Goal: Information Seeking & Learning: Learn about a topic

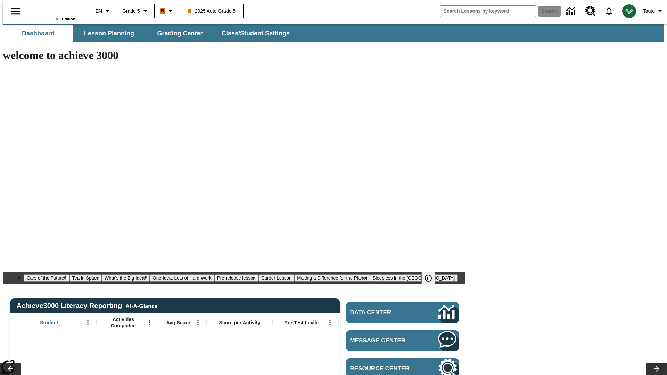
type input "-1"
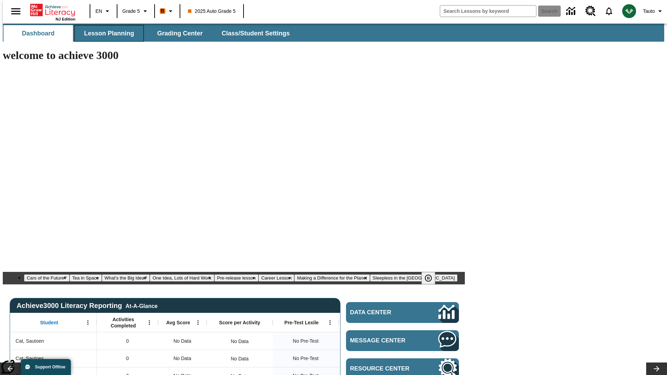
click at [106, 33] on span "Lesson Planning" at bounding box center [109, 34] width 50 height 8
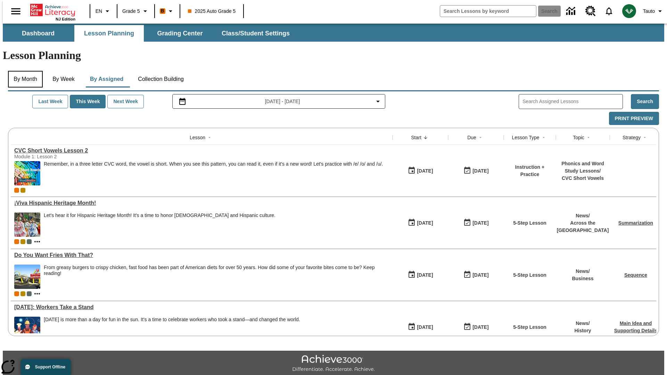
click at [23, 71] on button "By Month" at bounding box center [25, 79] width 35 height 17
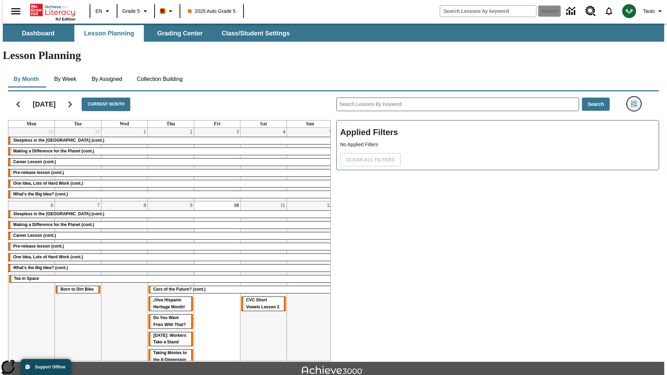
click at [636, 101] on icon "Filters Side menu" at bounding box center [634, 104] width 6 height 6
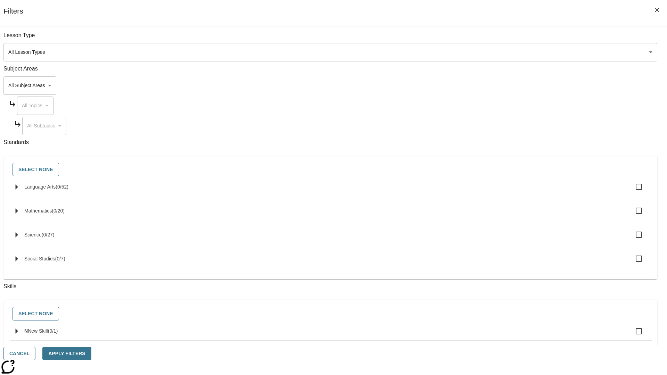
click at [500, 52] on body "Skip to main content NJ Edition EN Grade 5 B 2025 Auto Grade 5 Search 0 Tauto D…" at bounding box center [333, 215] width 661 height 383
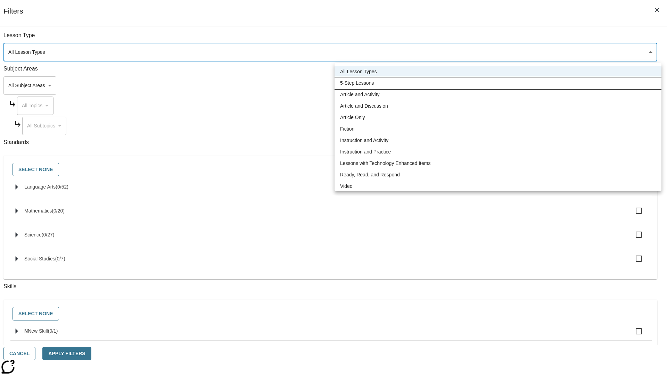
click at [498, 83] on li "5-Step Lessons" at bounding box center [497, 82] width 327 height 11
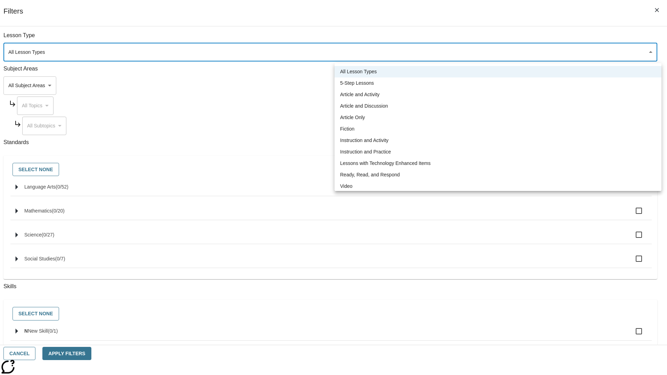
type input "1"
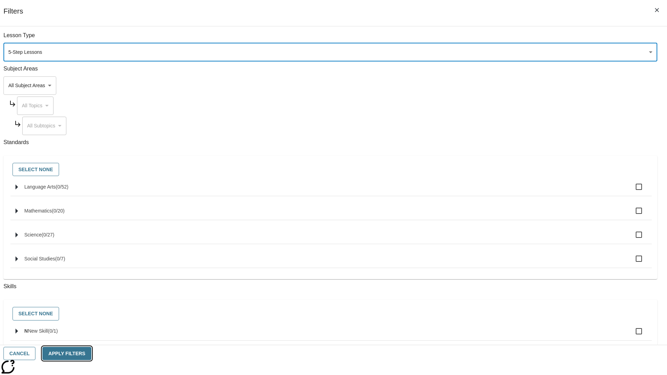
click at [91, 353] on button "Apply Filters" at bounding box center [66, 354] width 49 height 14
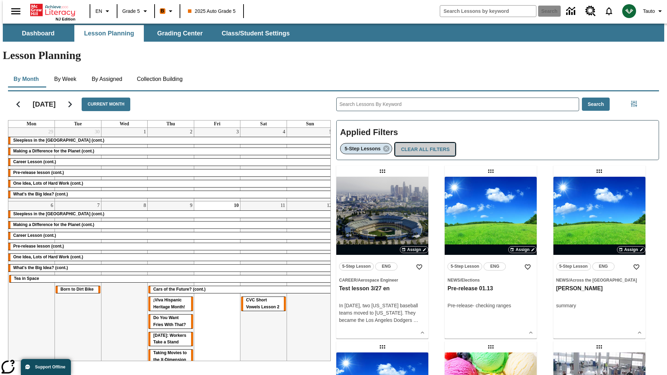
click at [423, 143] on button "Clear All Filters" at bounding box center [425, 150] width 60 height 14
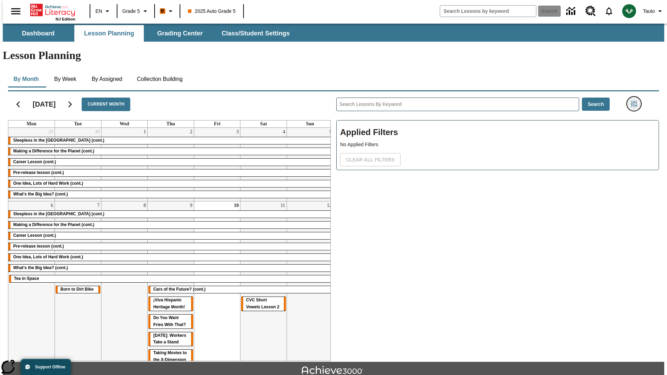
click at [636, 101] on icon "Filters Side menu" at bounding box center [634, 104] width 6 height 6
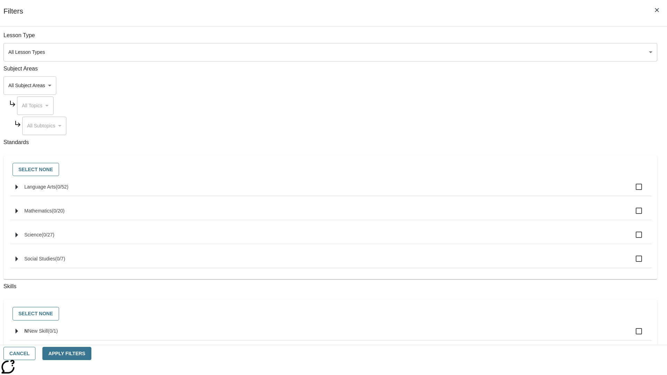
click at [500, 85] on body "Skip to main content NJ Edition EN Grade 5 B 2025 Auto Grade 5 Search 0 Tauto D…" at bounding box center [333, 215] width 661 height 383
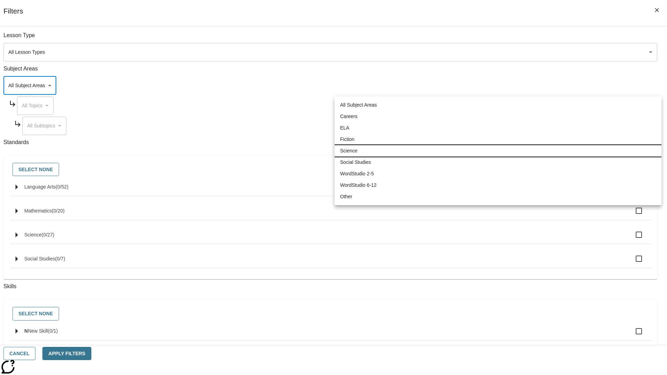
click at [498, 151] on li "Science" at bounding box center [497, 150] width 327 height 11
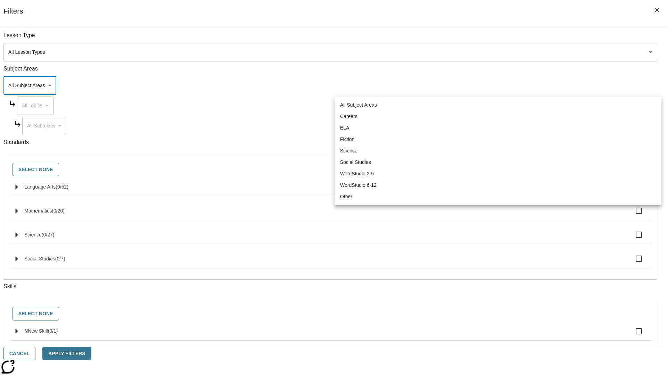
type input "2"
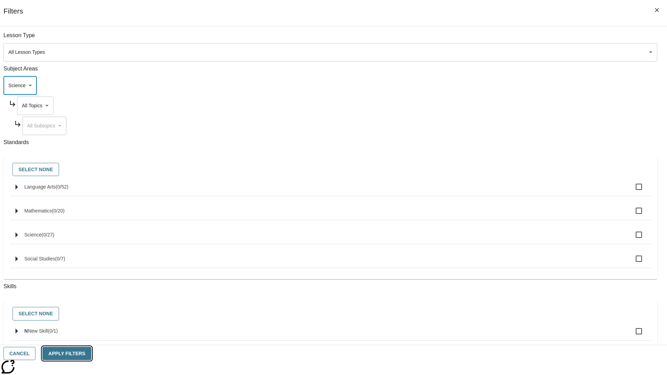
click at [91, 353] on button "Apply Filters" at bounding box center [66, 354] width 49 height 14
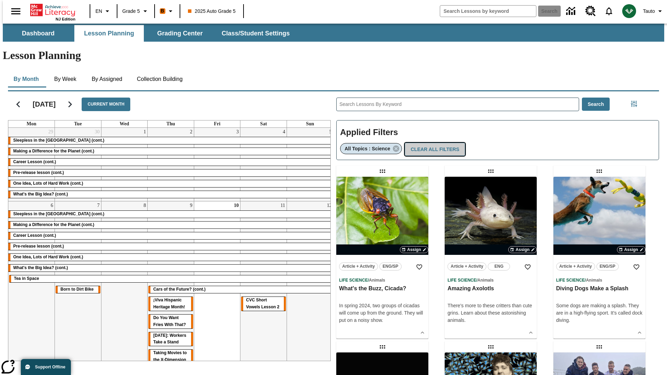
click at [432, 143] on button "Clear All Filters" at bounding box center [435, 150] width 60 height 14
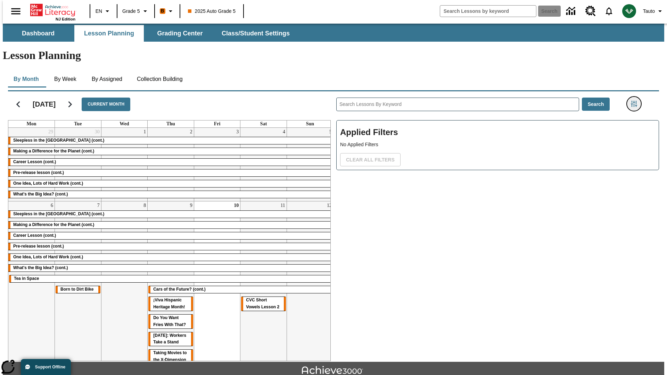
click at [636, 101] on icon "Filters Side menu" at bounding box center [634, 104] width 6 height 6
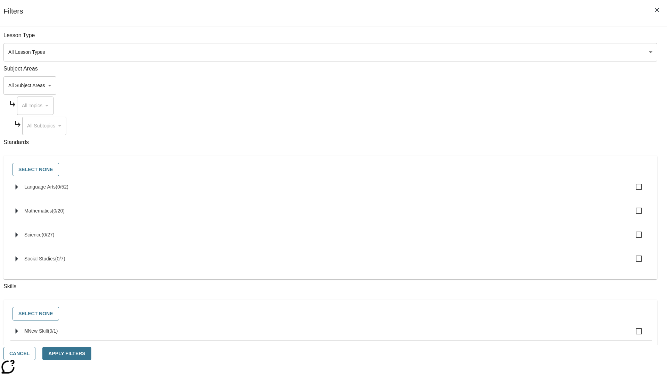
click at [56, 190] on span "Language Arts" at bounding box center [39, 187] width 31 height 6
click at [631, 191] on input "Language Arts ( 0 / 52 )" at bounding box center [638, 187] width 15 height 15
checkbox input "true"
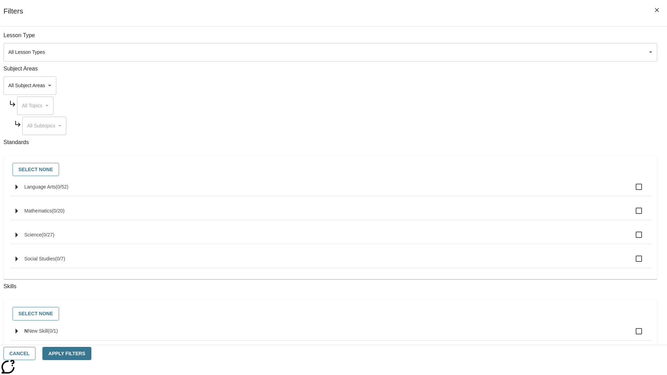
checkbox input "true"
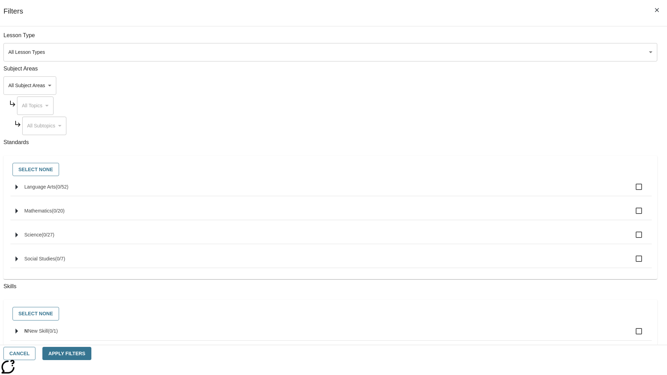
checkbox input "true"
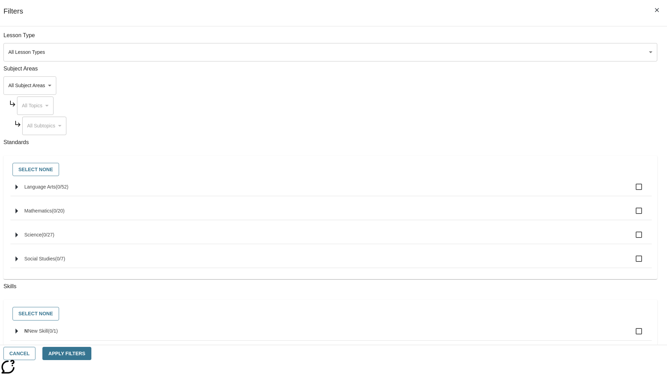
checkbox input "true"
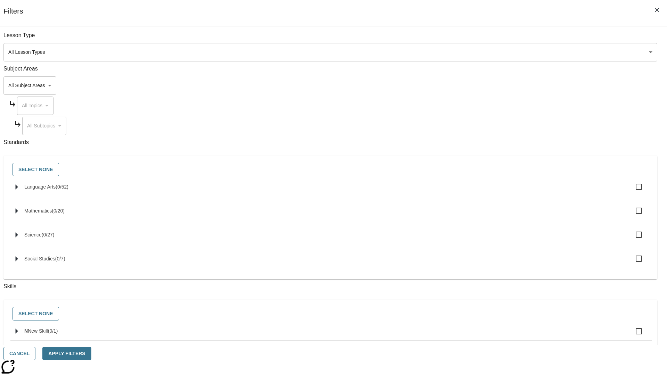
checkbox input "true"
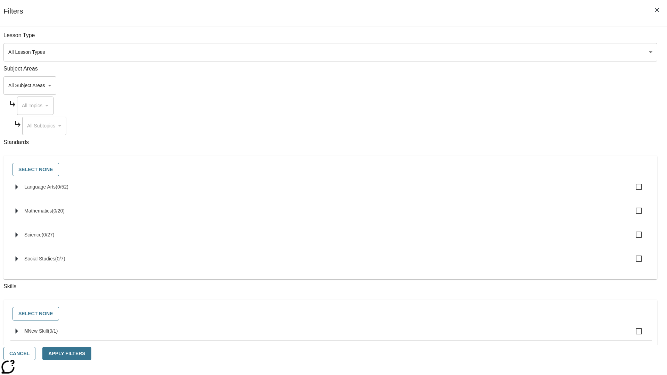
checkbox input "true"
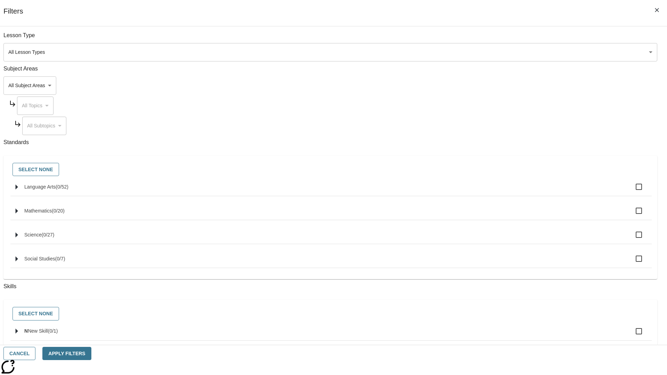
checkbox input "true"
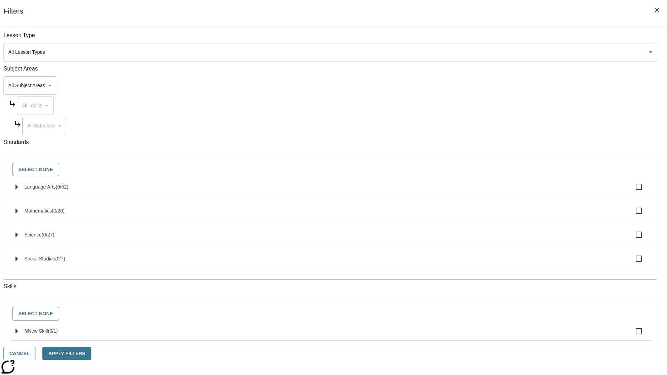
checkbox input "true"
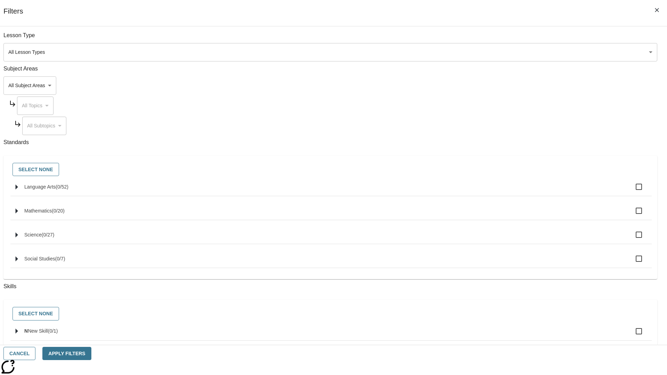
checkbox input "true"
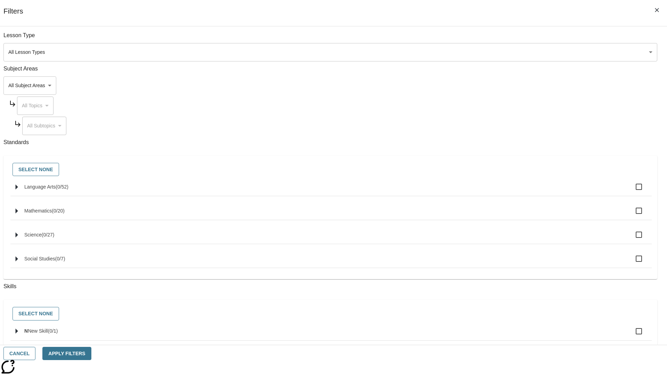
checkbox input "true"
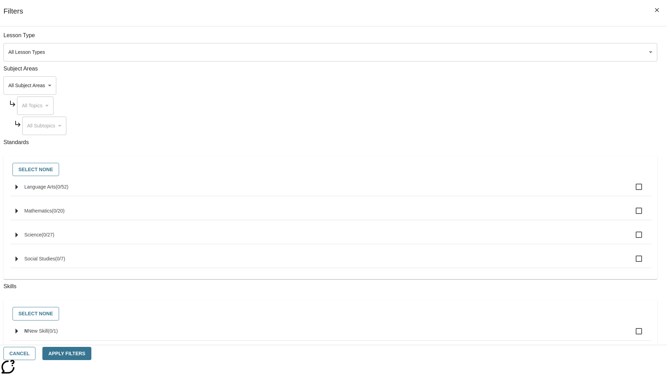
checkbox input "true"
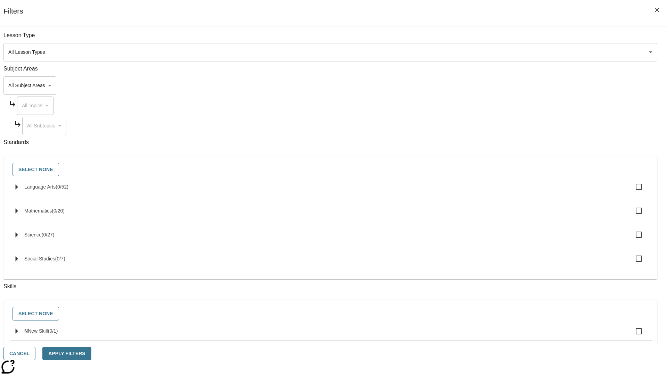
checkbox input "true"
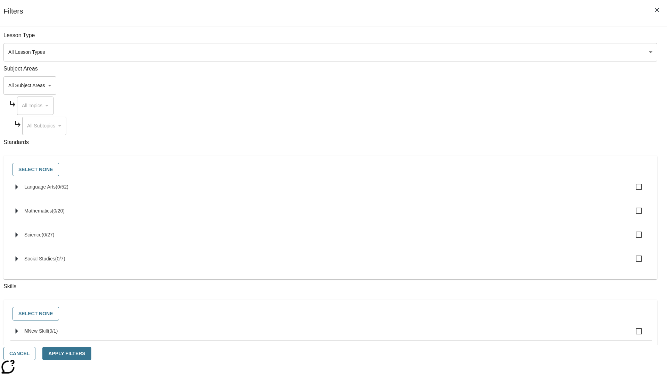
checkbox input "true"
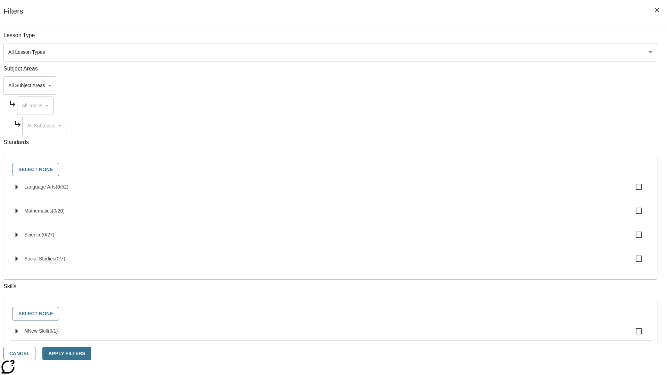
checkbox input "true"
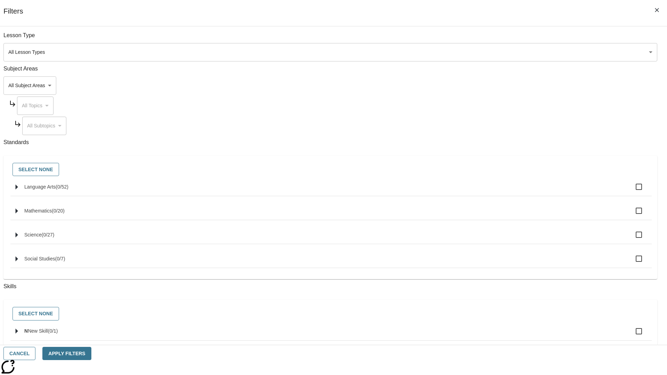
checkbox input "true"
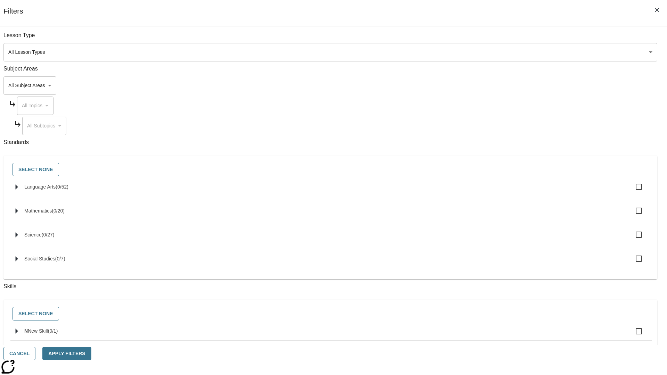
checkbox input "true"
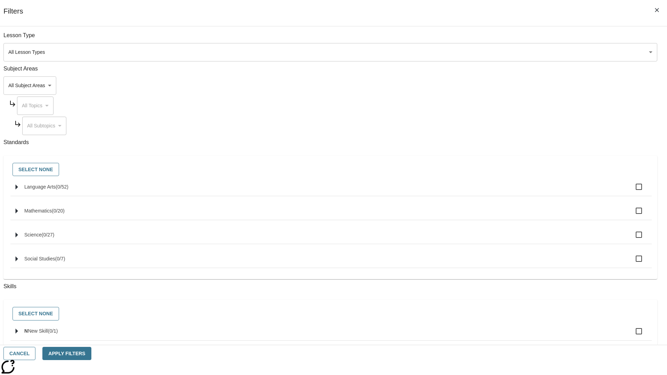
checkbox input "true"
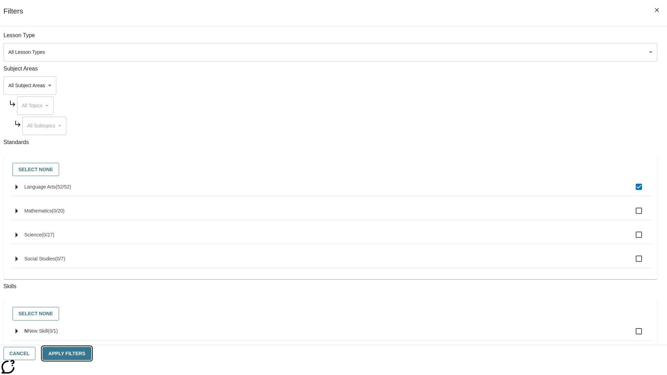
click at [91, 353] on button "Apply Filters" at bounding box center [66, 354] width 49 height 14
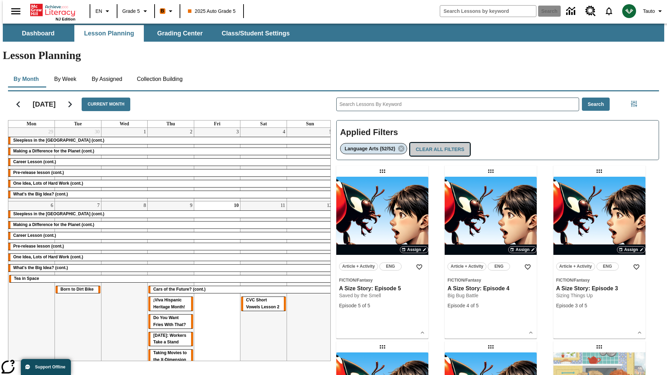
click at [438, 143] on button "Clear All Filters" at bounding box center [440, 150] width 60 height 14
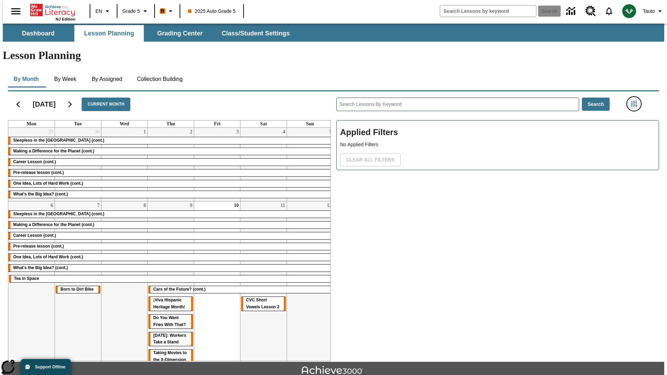
click at [636, 101] on icon "Filters Side menu" at bounding box center [634, 104] width 6 height 6
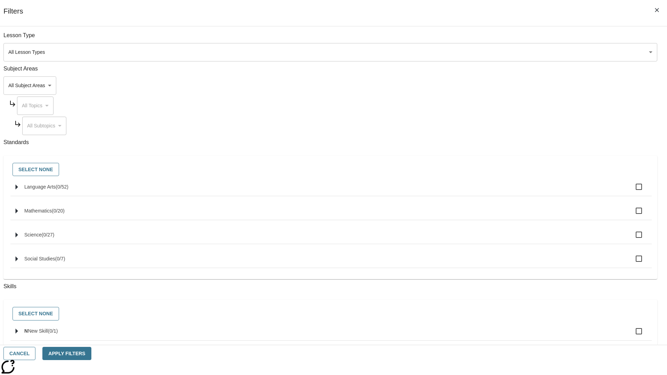
click at [501, 335] on label "N New Skill ( 0 / 1 )" at bounding box center [335, 331] width 622 height 15
click at [631, 335] on input "N New Skill ( 0 / 1 )" at bounding box center [638, 331] width 15 height 15
checkbox input "true"
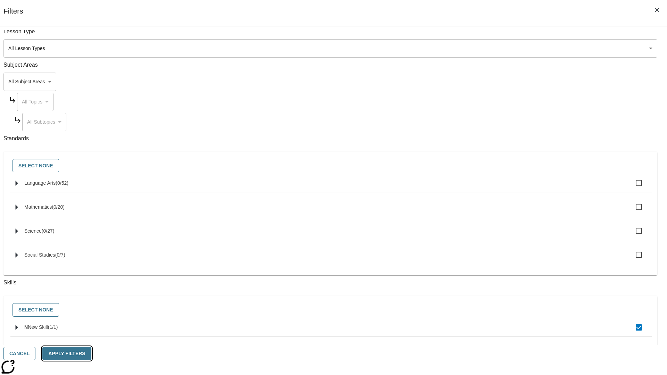
click at [91, 353] on button "Apply Filters" at bounding box center [66, 354] width 49 height 14
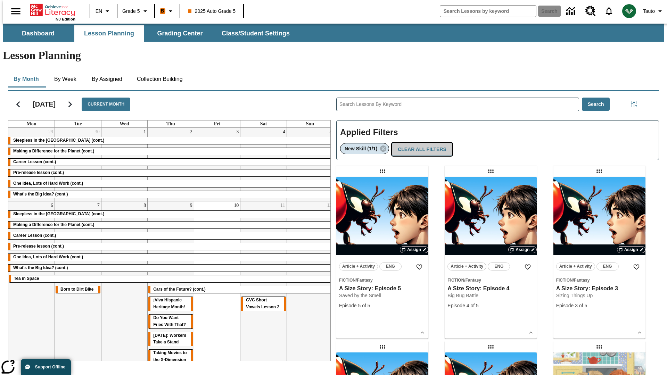
click at [420, 143] on button "Clear All Filters" at bounding box center [422, 150] width 60 height 14
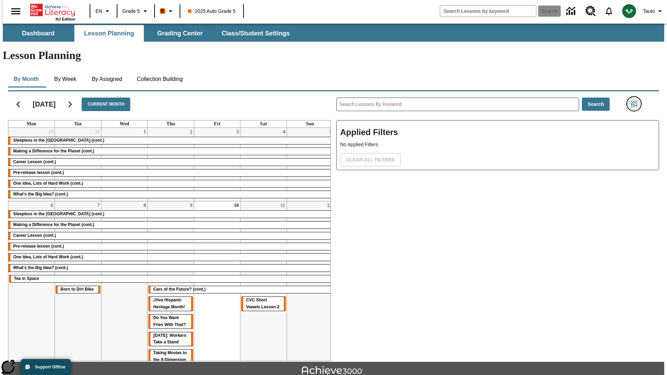
click at [636, 101] on icon "Filters Side menu" at bounding box center [634, 104] width 6 height 6
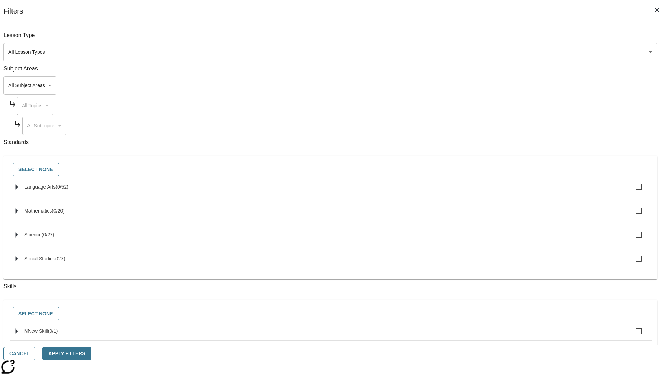
checkbox input "true"
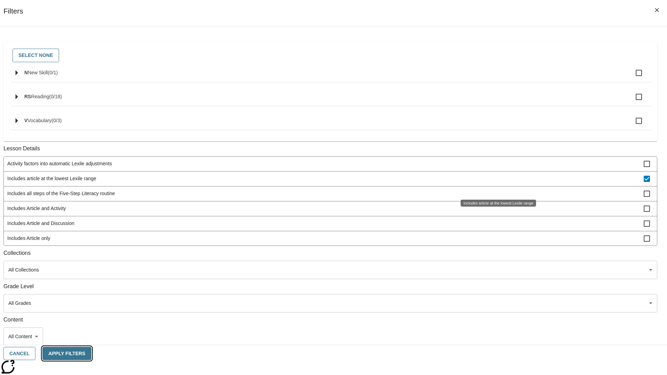
click at [91, 353] on button "Apply Filters" at bounding box center [66, 354] width 49 height 14
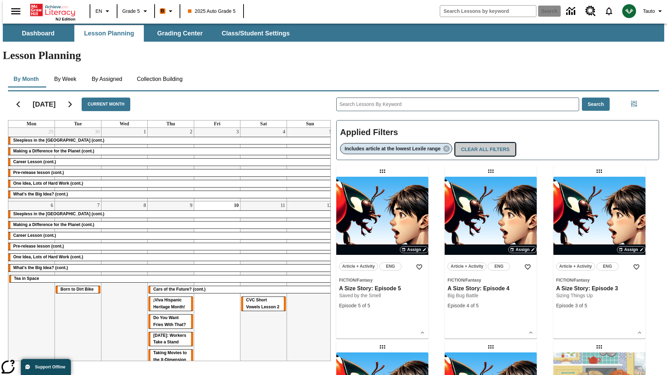
click at [486, 143] on button "Clear All Filters" at bounding box center [485, 150] width 60 height 14
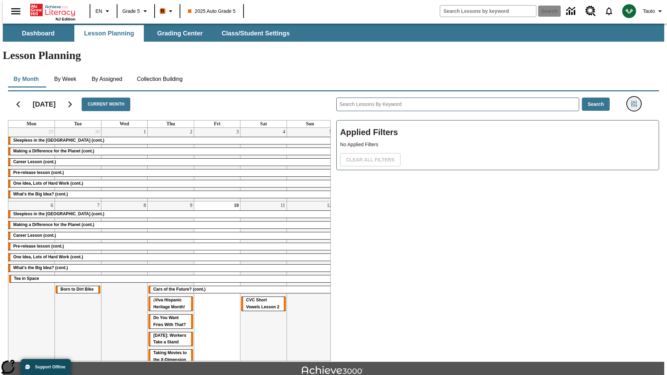
click at [636, 101] on icon "Filters Side menu" at bounding box center [634, 104] width 6 height 6
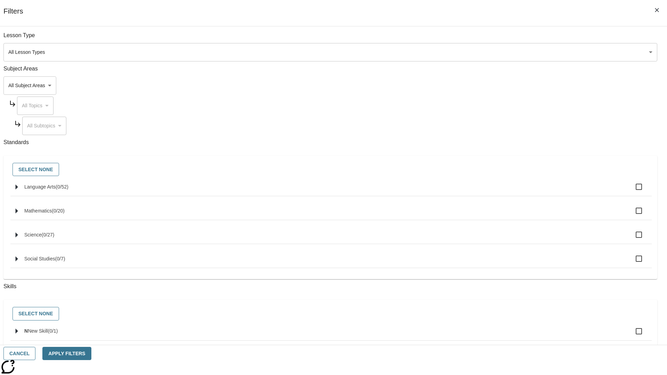
click at [500, 247] on body "Skip to main content NJ Edition EN Grade 5 B 2025 Auto Grade 5 Search 0 Tauto D…" at bounding box center [333, 215] width 661 height 383
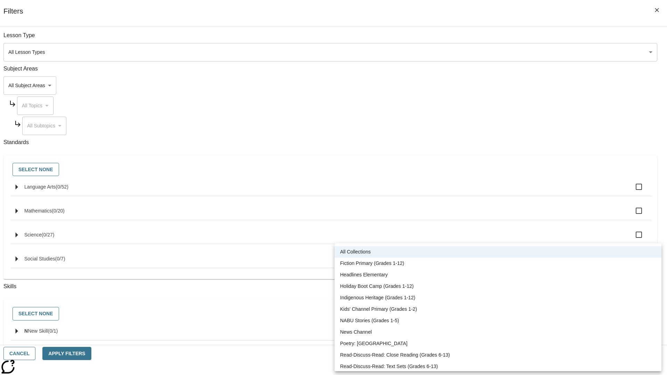
scroll to position [289, 0]
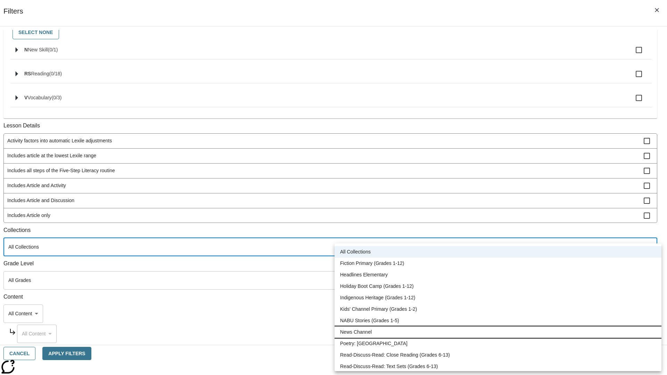
click at [498, 332] on li "News Channel" at bounding box center [497, 331] width 327 height 11
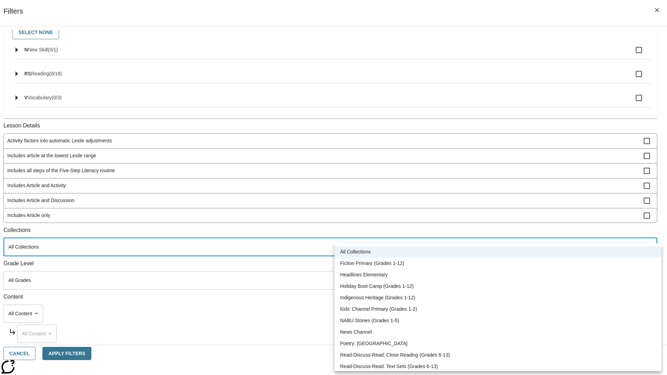
type input "120"
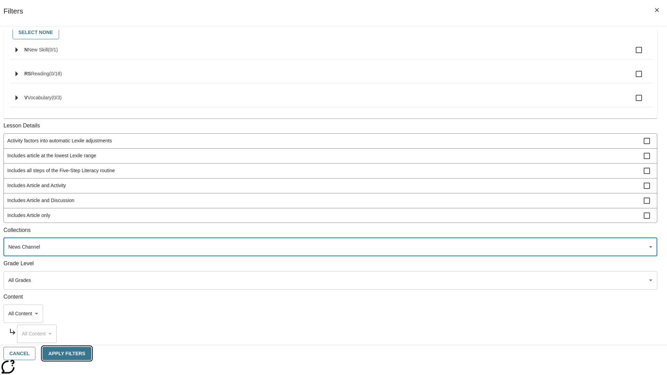
click at [91, 353] on button "Apply Filters" at bounding box center [66, 354] width 49 height 14
